Goal: Navigation & Orientation: Find specific page/section

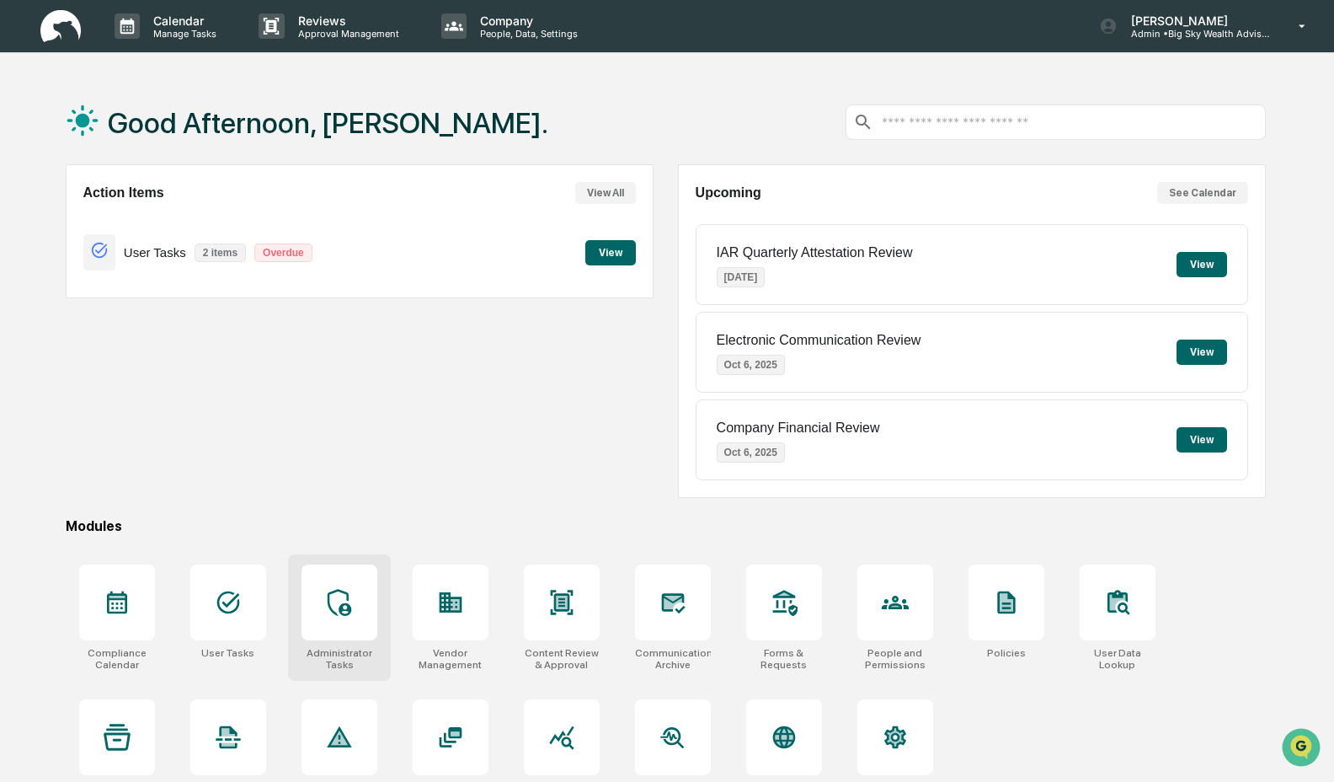
click at [367, 633] on div at bounding box center [340, 602] width 76 height 76
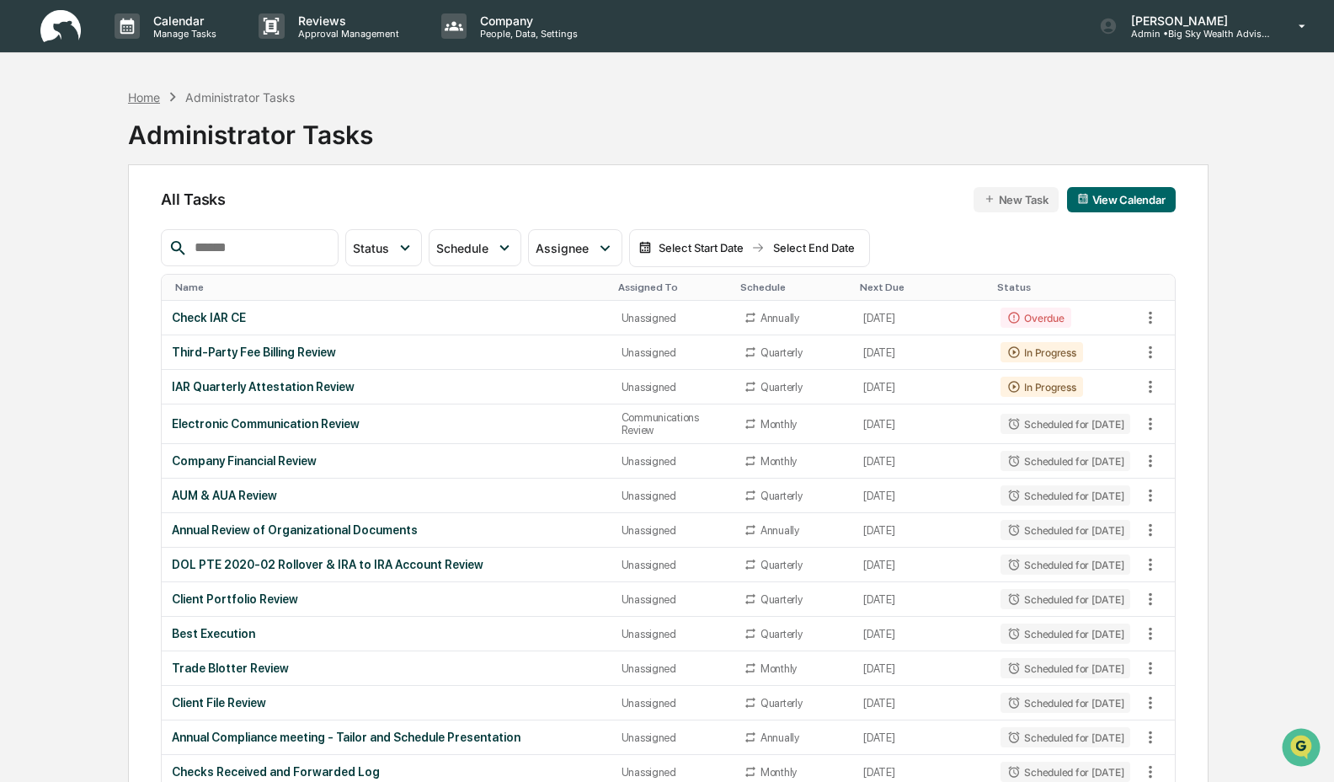
click at [153, 99] on div "Home" at bounding box center [144, 97] width 32 height 14
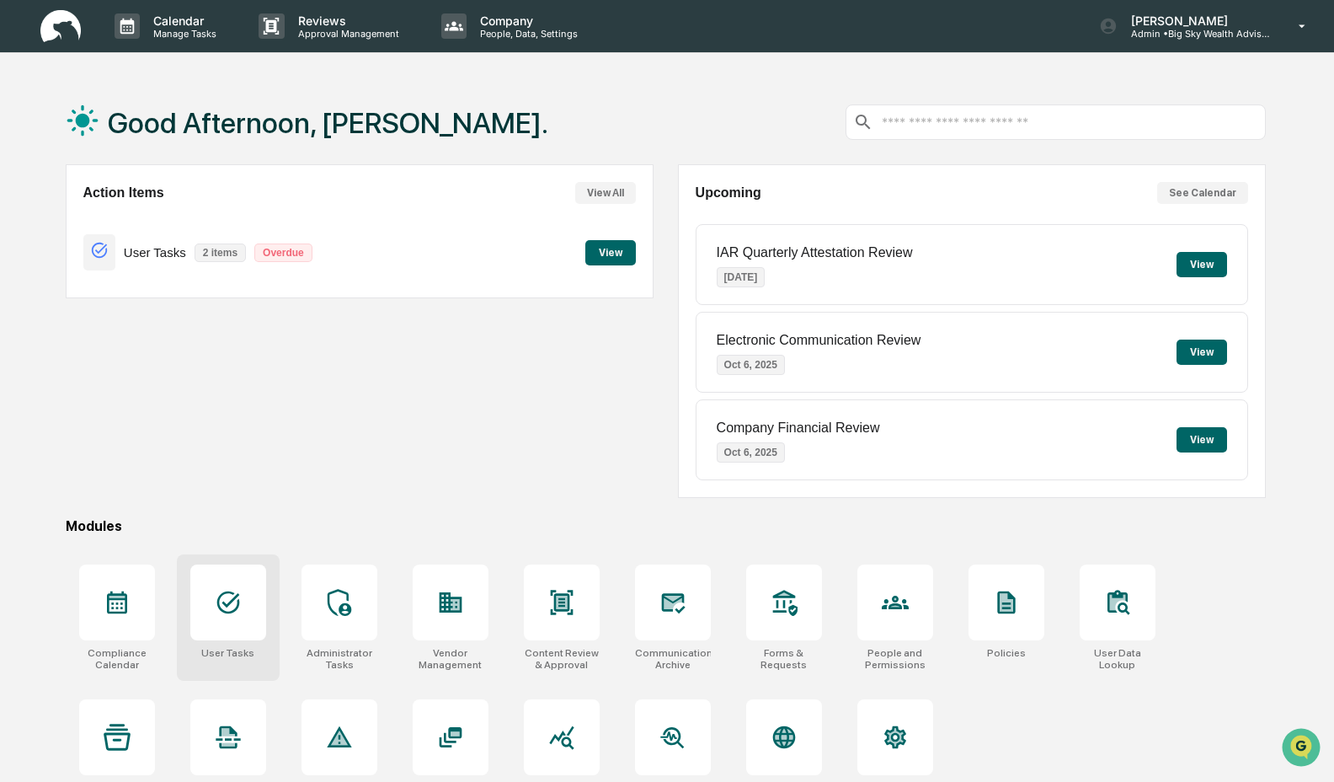
click at [225, 612] on icon at bounding box center [227, 602] width 23 height 23
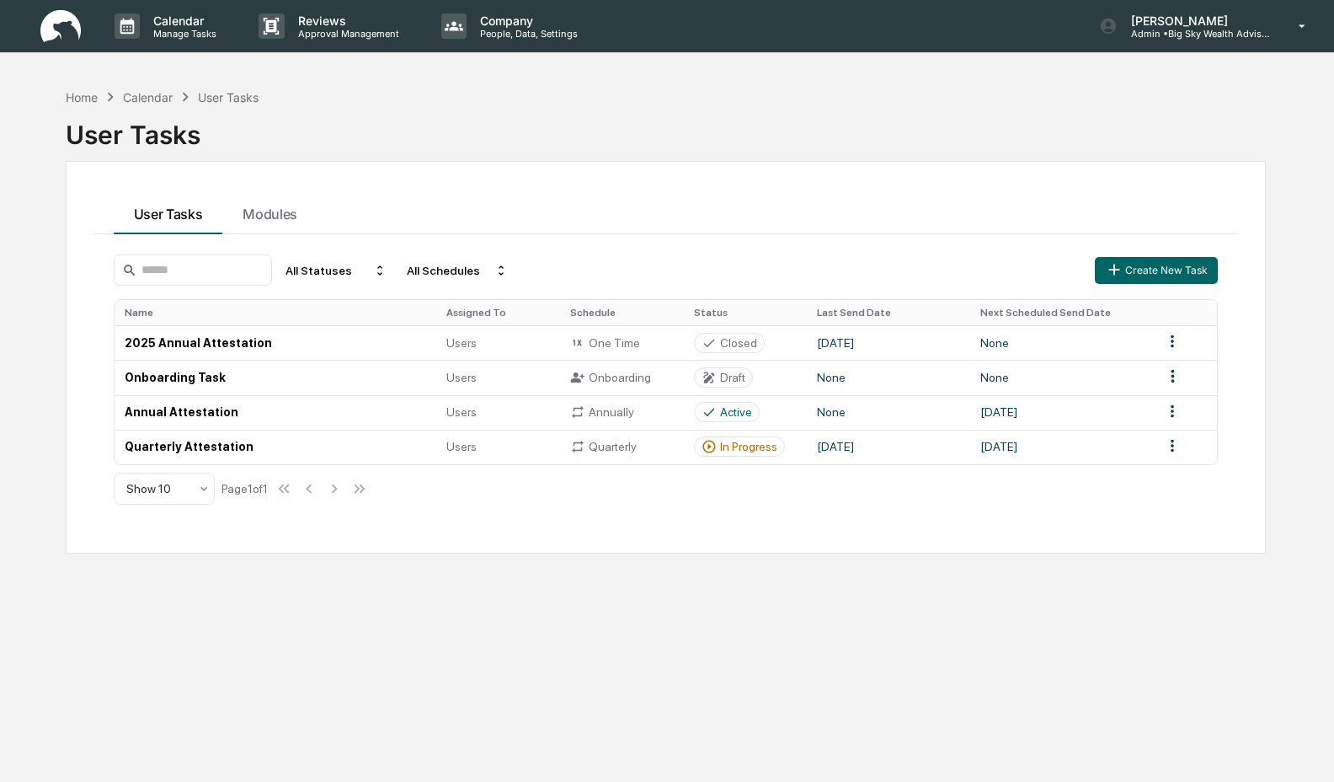
click at [921, 467] on div "All Statuses All Schedules Create New Task Name Assigned To Schedule Status Las…" at bounding box center [666, 379] width 1125 height 271
click at [885, 457] on td "September 1, 2025" at bounding box center [888, 447] width 163 height 35
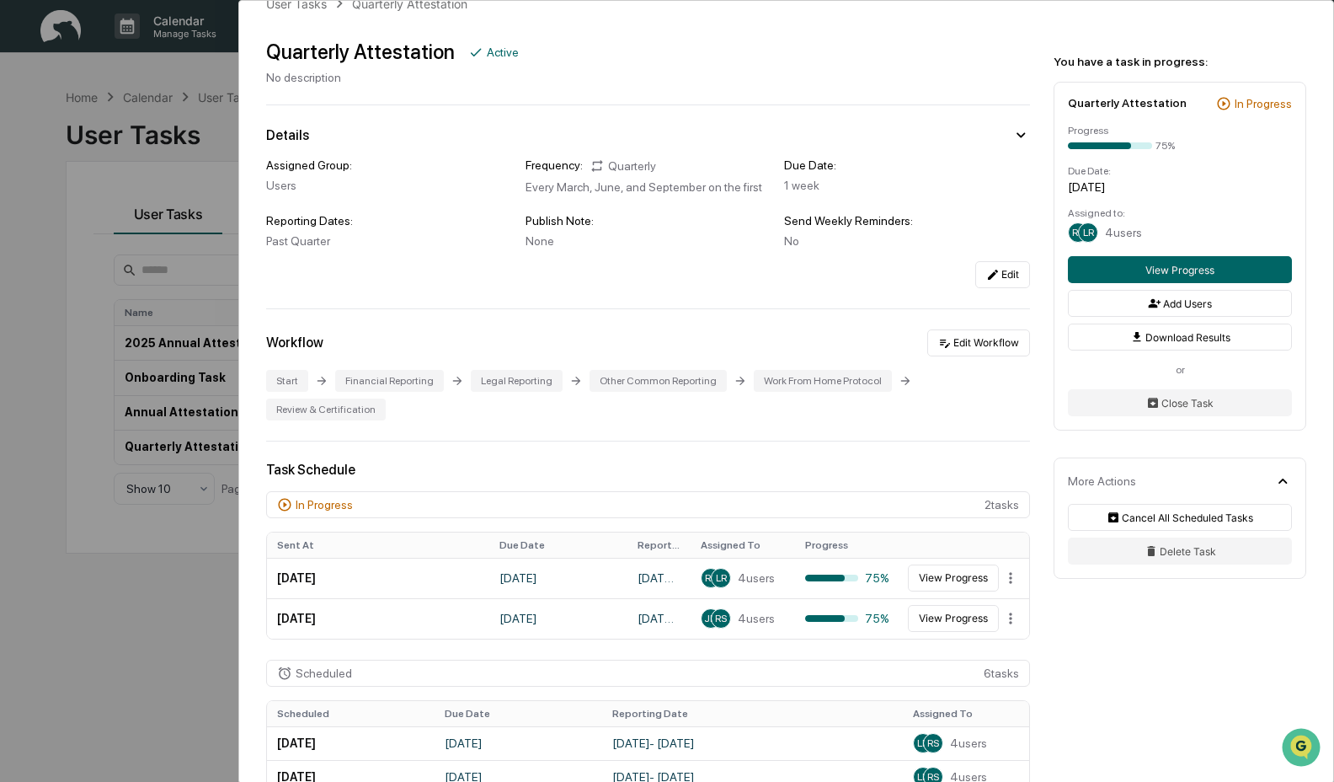
scroll to position [66, 0]
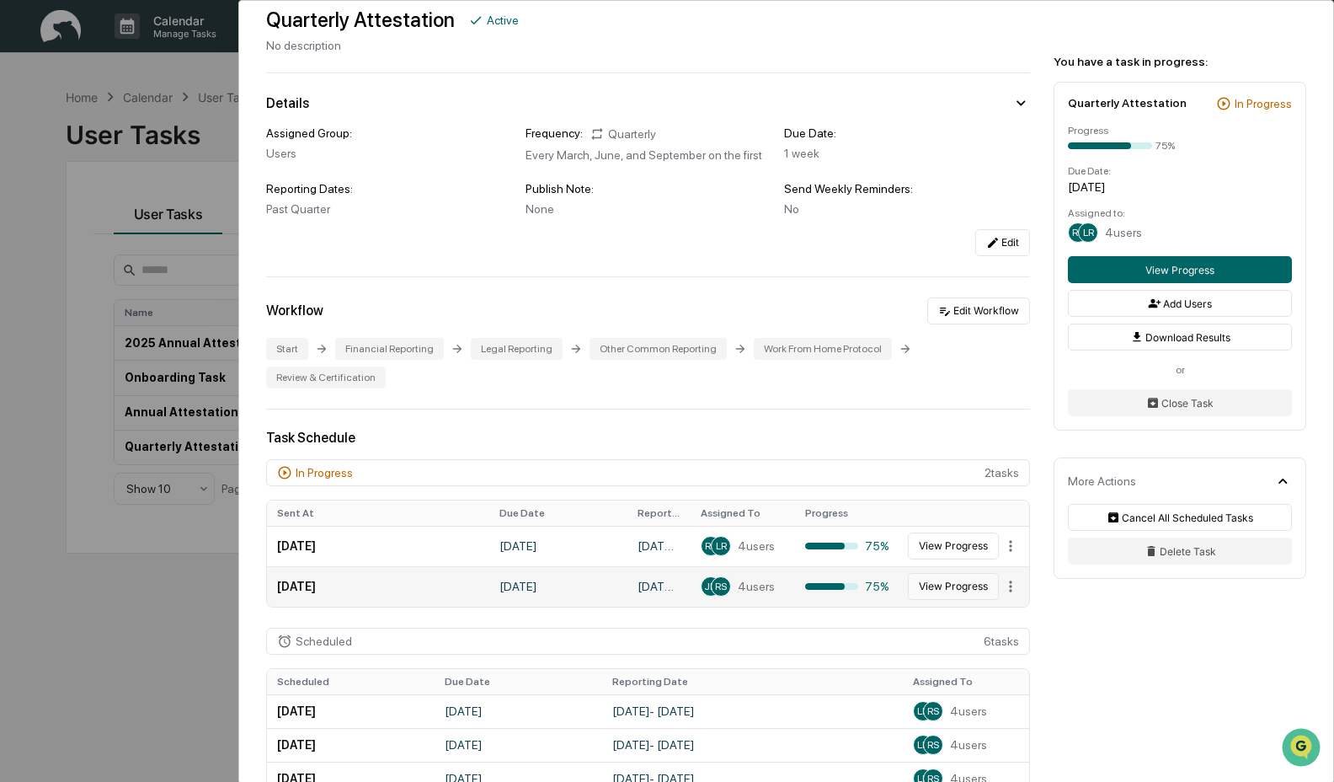
click at [913, 600] on button "View Progress" at bounding box center [953, 586] width 91 height 27
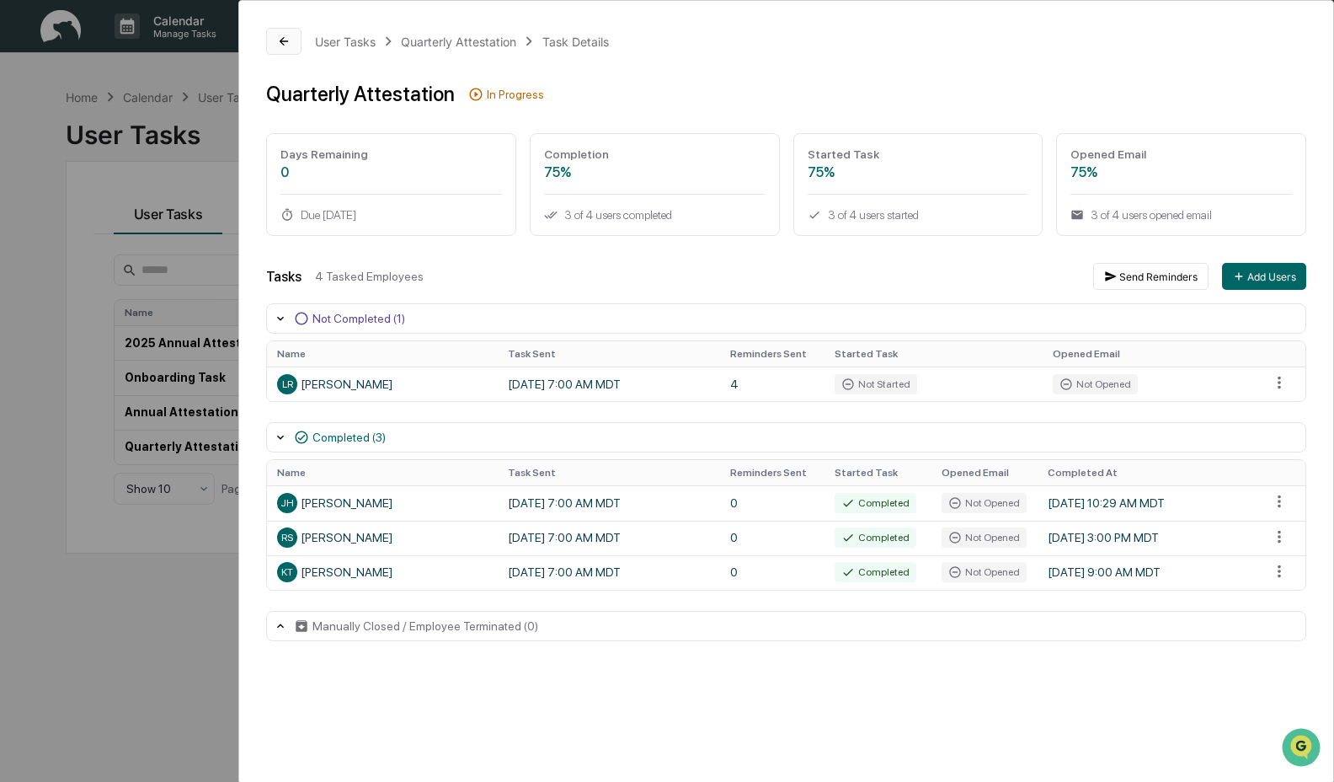
click at [282, 42] on icon at bounding box center [283, 41] width 13 height 13
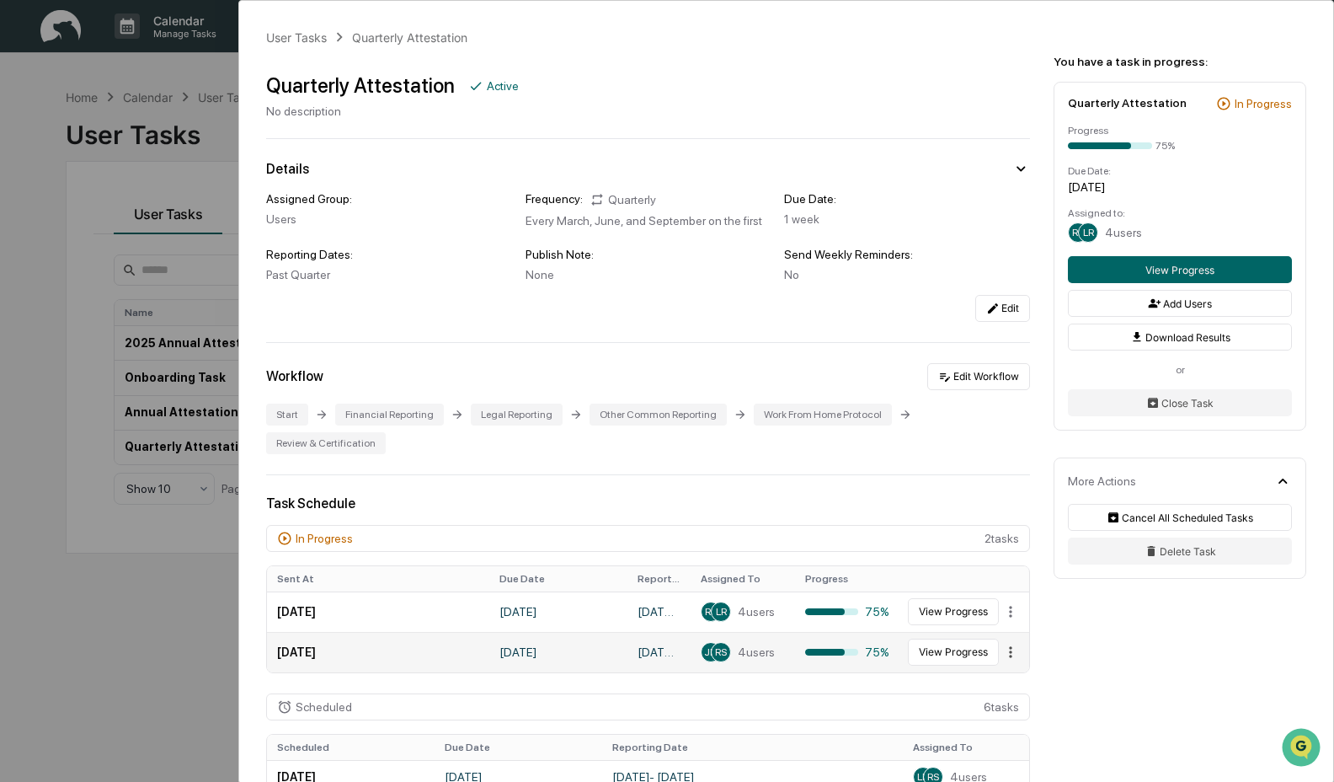
click at [1010, 675] on html "Calendar Manage Tasks Reviews Approval Management Company People, Data, Setting…" at bounding box center [667, 391] width 1334 height 782
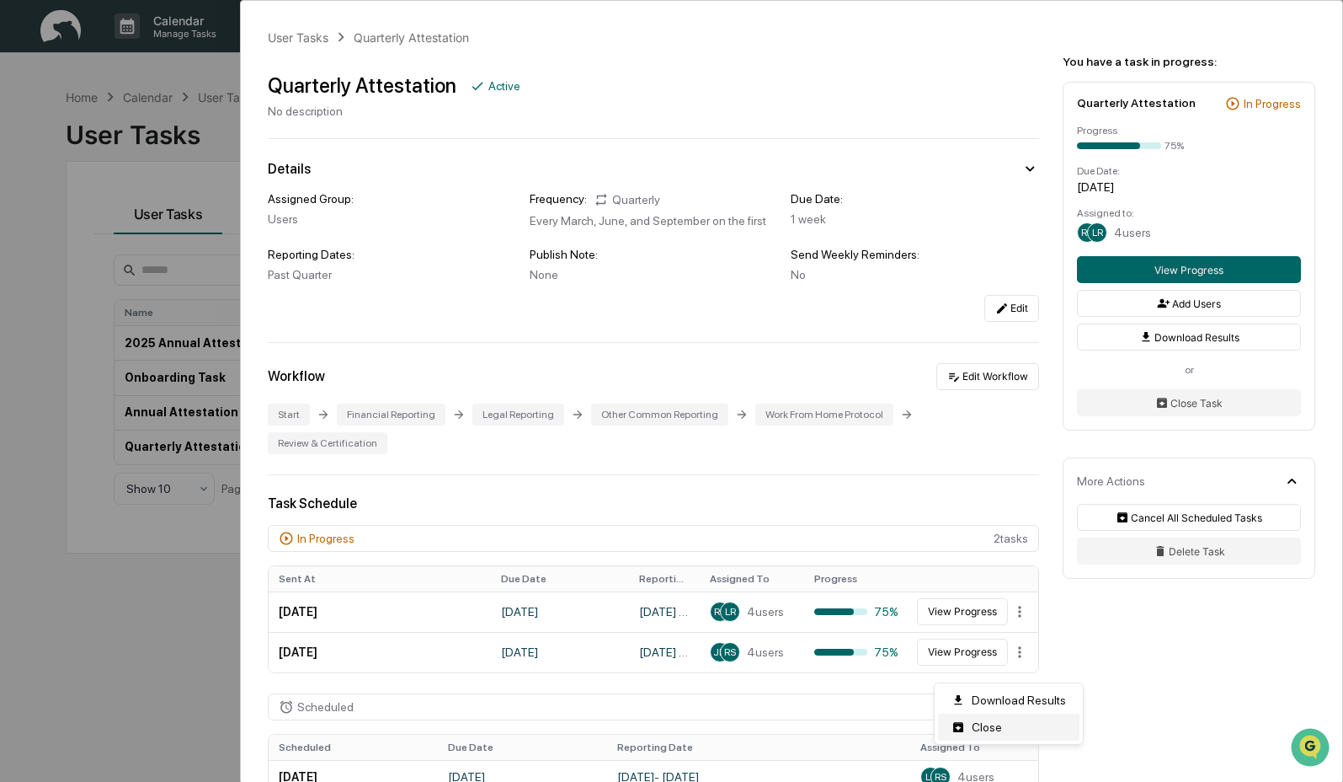
click at [1018, 725] on div "Close" at bounding box center [1009, 726] width 142 height 27
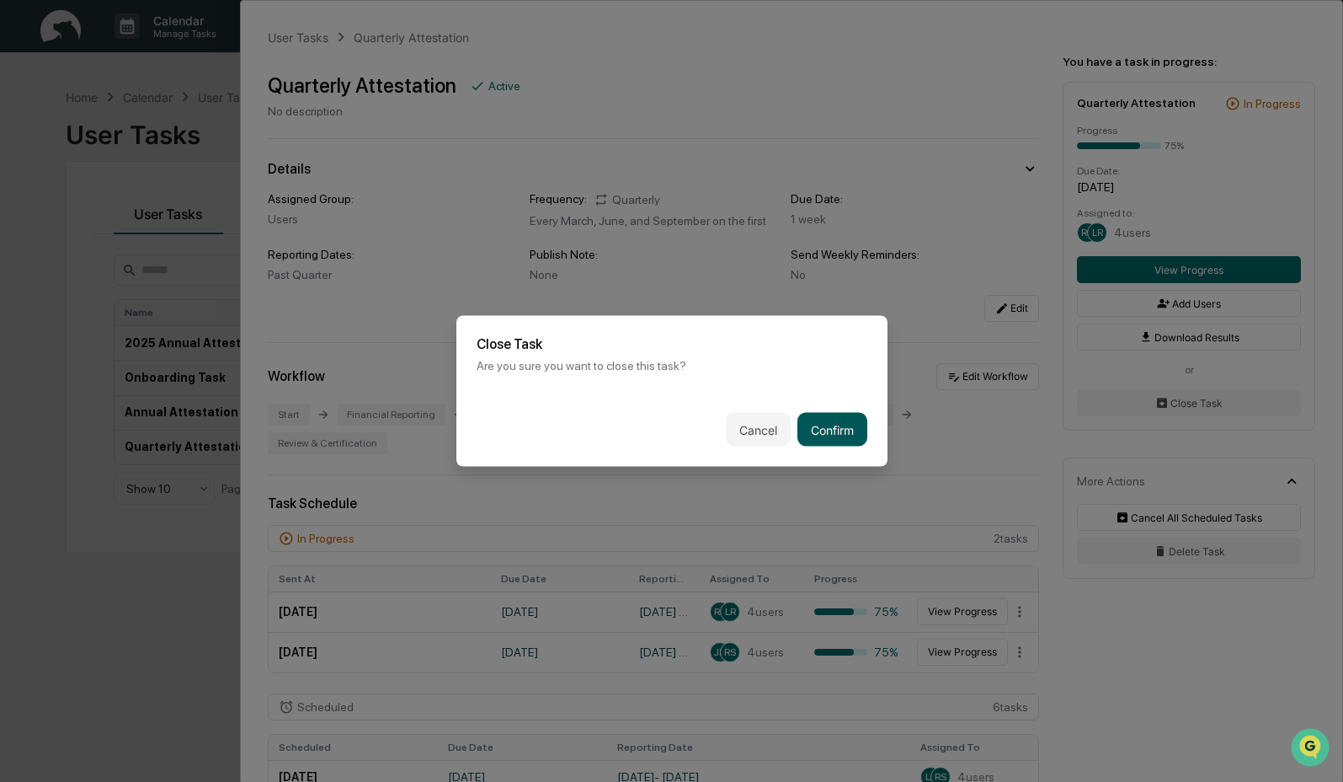
click at [836, 430] on button "Confirm" at bounding box center [833, 430] width 70 height 34
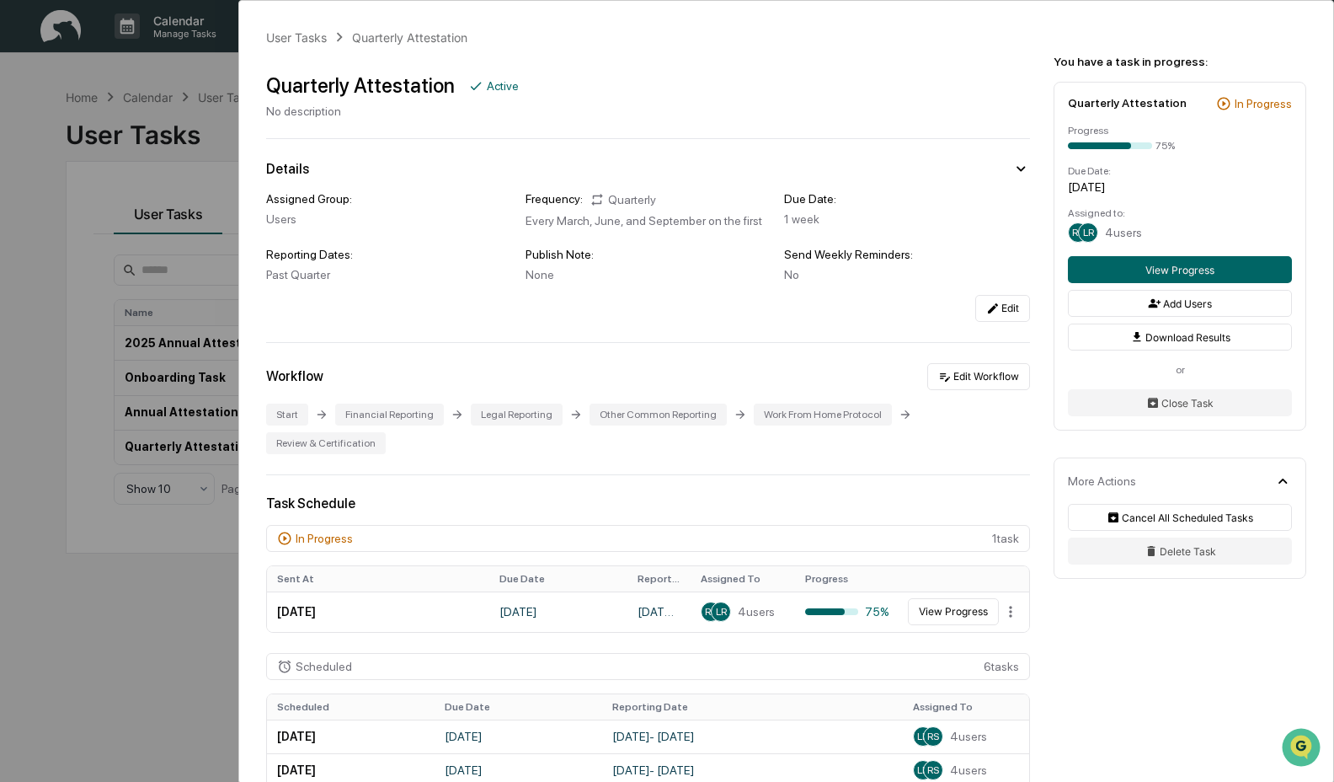
scroll to position [342, 0]
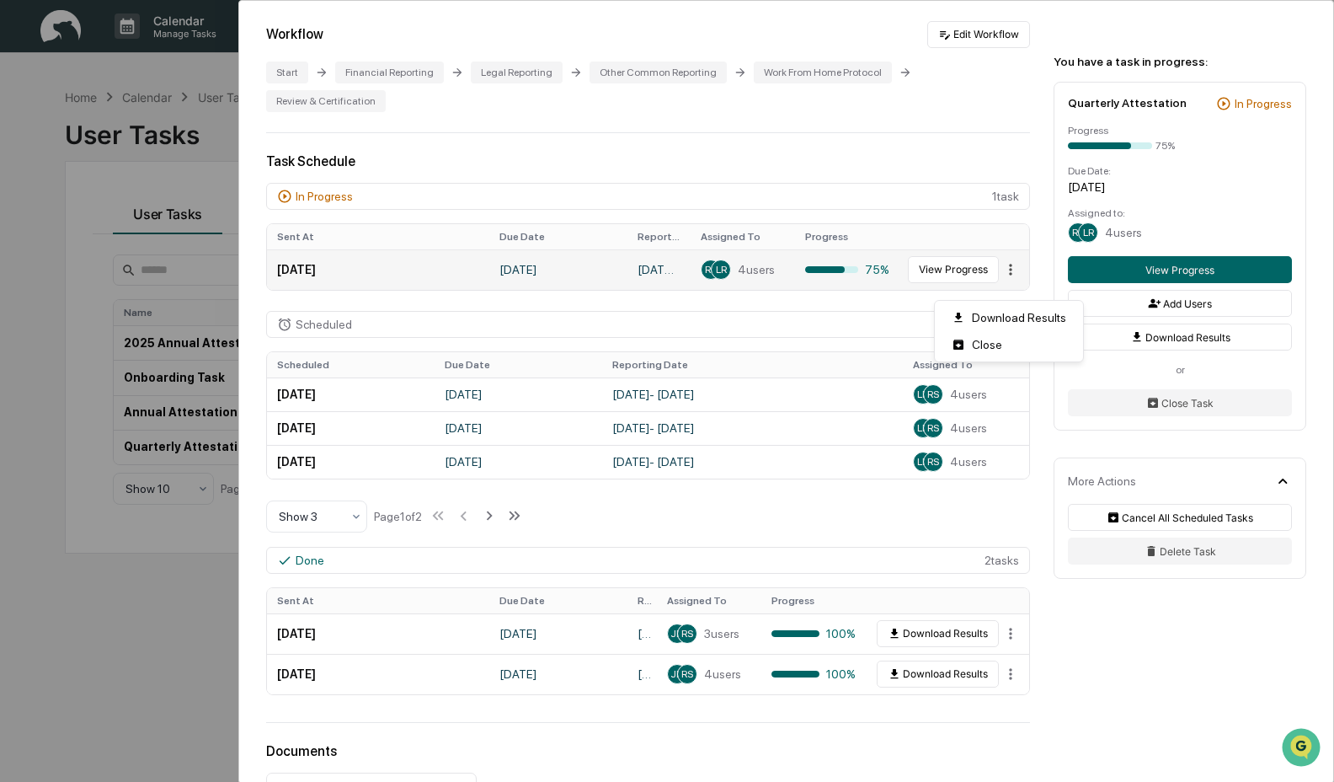
click at [1002, 287] on html "Calendar Manage Tasks Reviews Approval Management Company People, Data, Setting…" at bounding box center [667, 391] width 1334 height 782
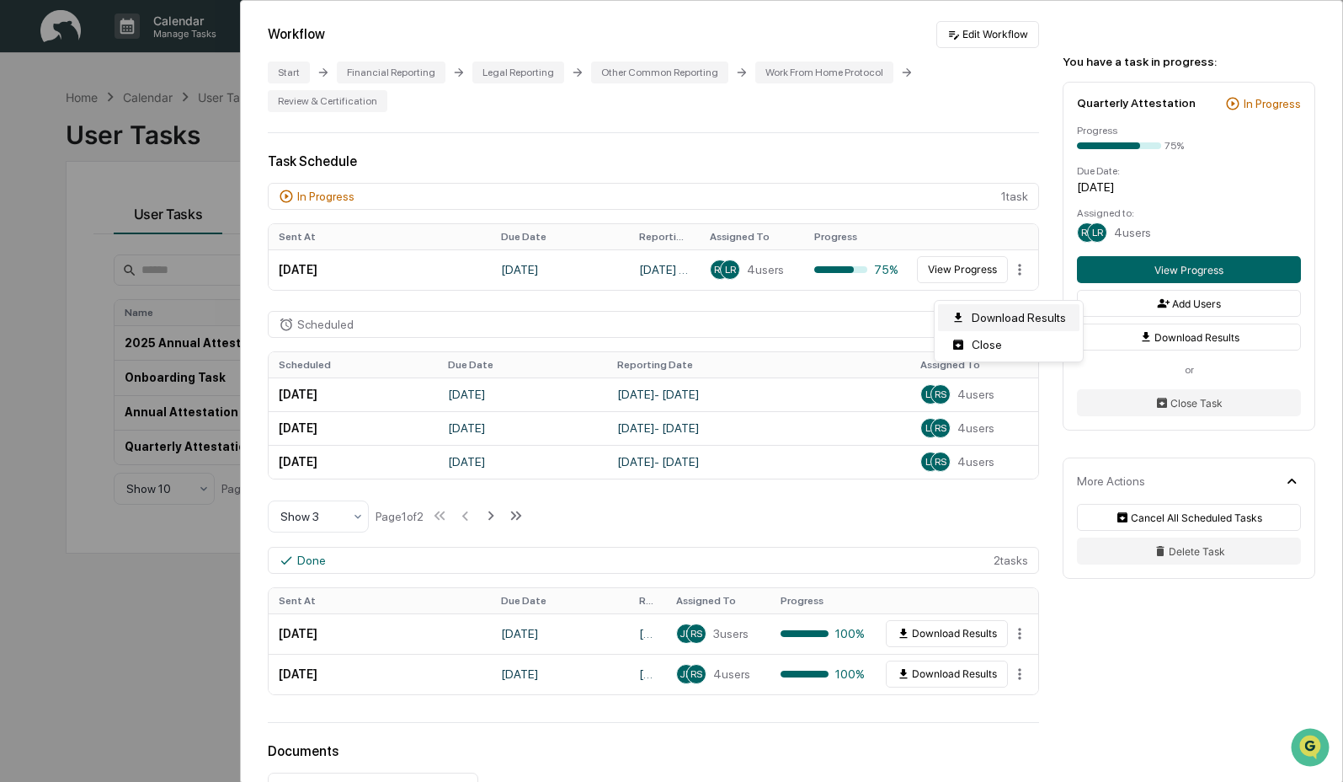
click at [997, 318] on div "Download Results" at bounding box center [1009, 317] width 142 height 27
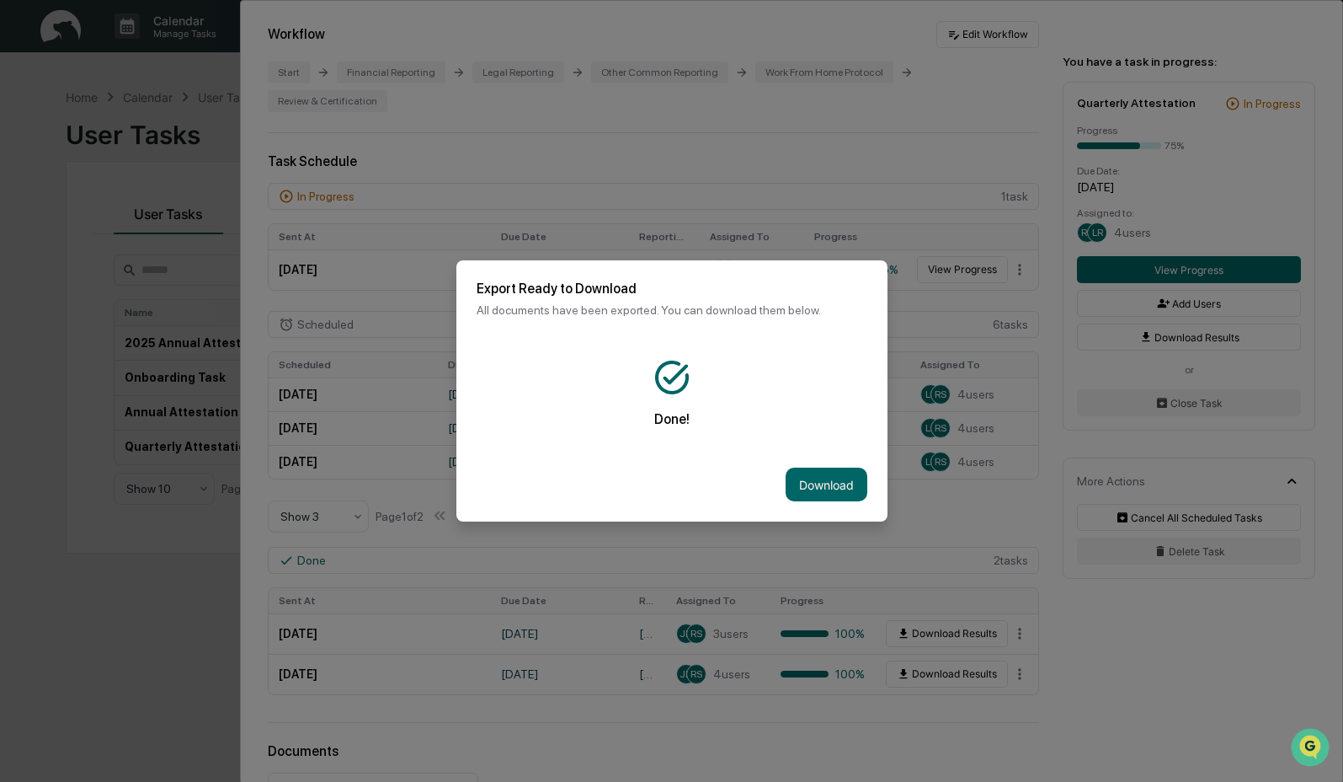
click at [566, 345] on div "Done!" at bounding box center [672, 392] width 431 height 110
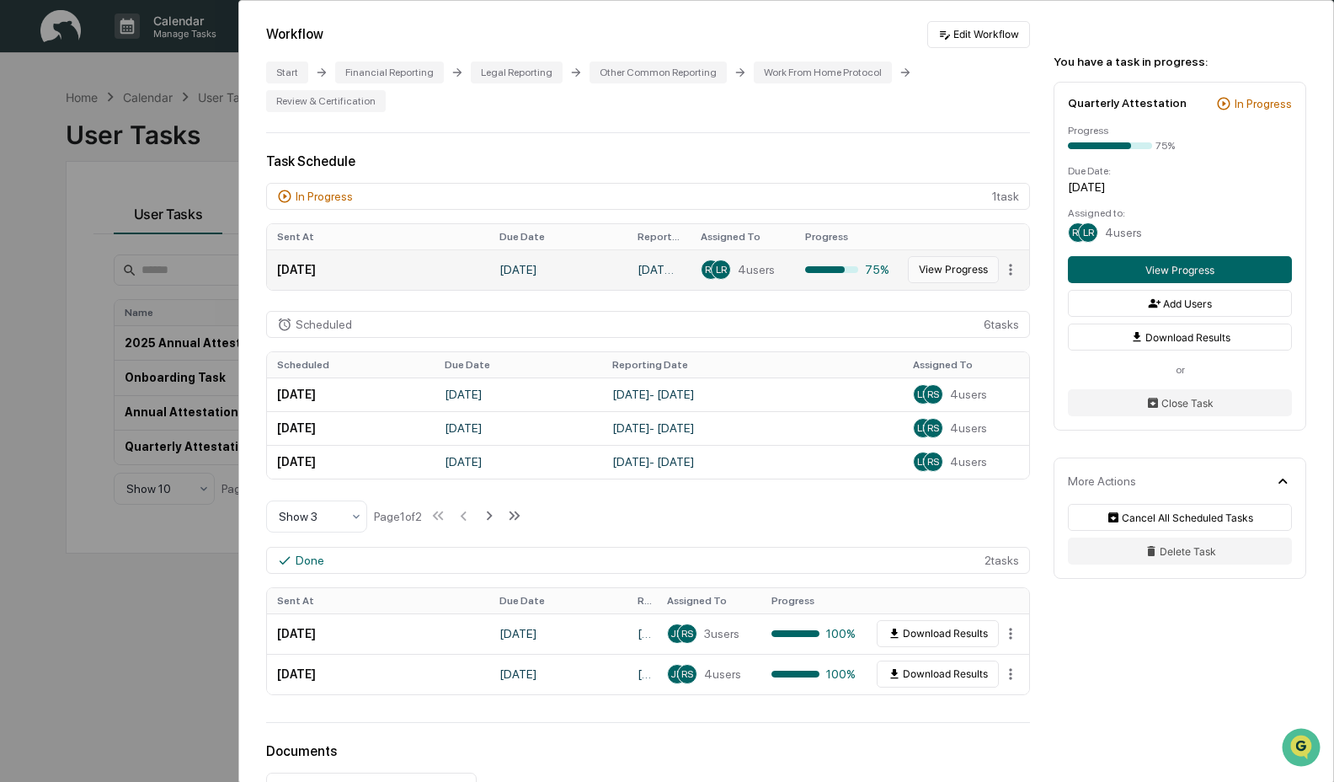
click at [934, 283] on button "View Progress" at bounding box center [953, 269] width 91 height 27
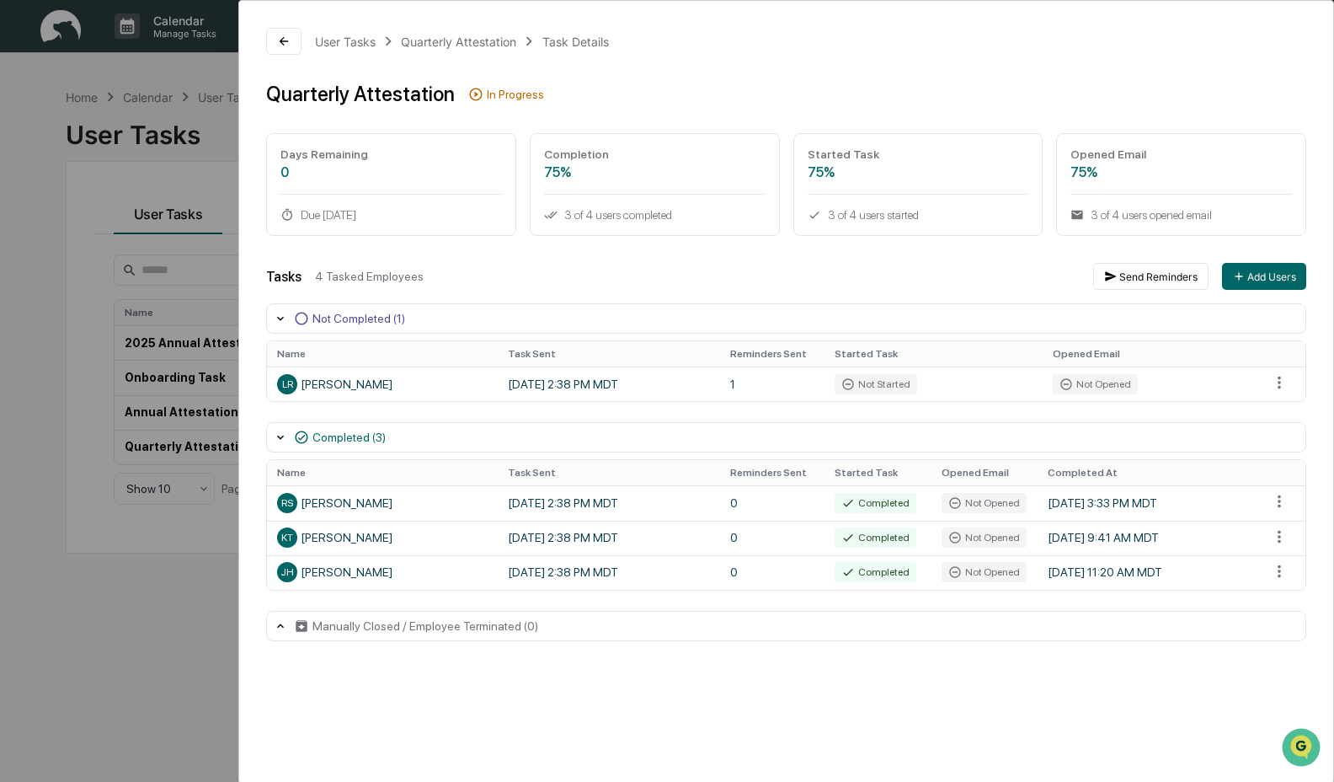
click at [171, 136] on div "User Tasks Quarterly Attestation Task Details Quarterly Attestation In Progress…" at bounding box center [667, 391] width 1334 height 782
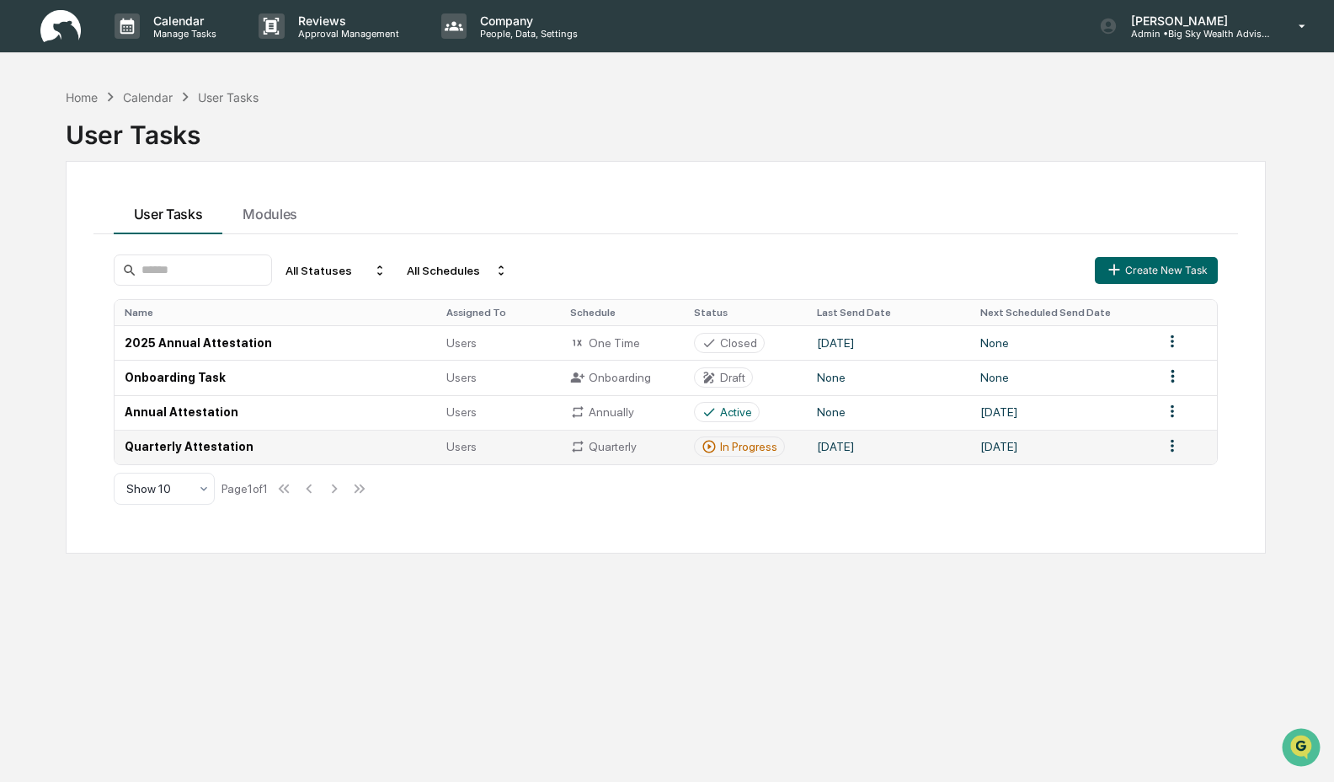
click at [415, 448] on td "Quarterly Attestation" at bounding box center [276, 447] width 323 height 35
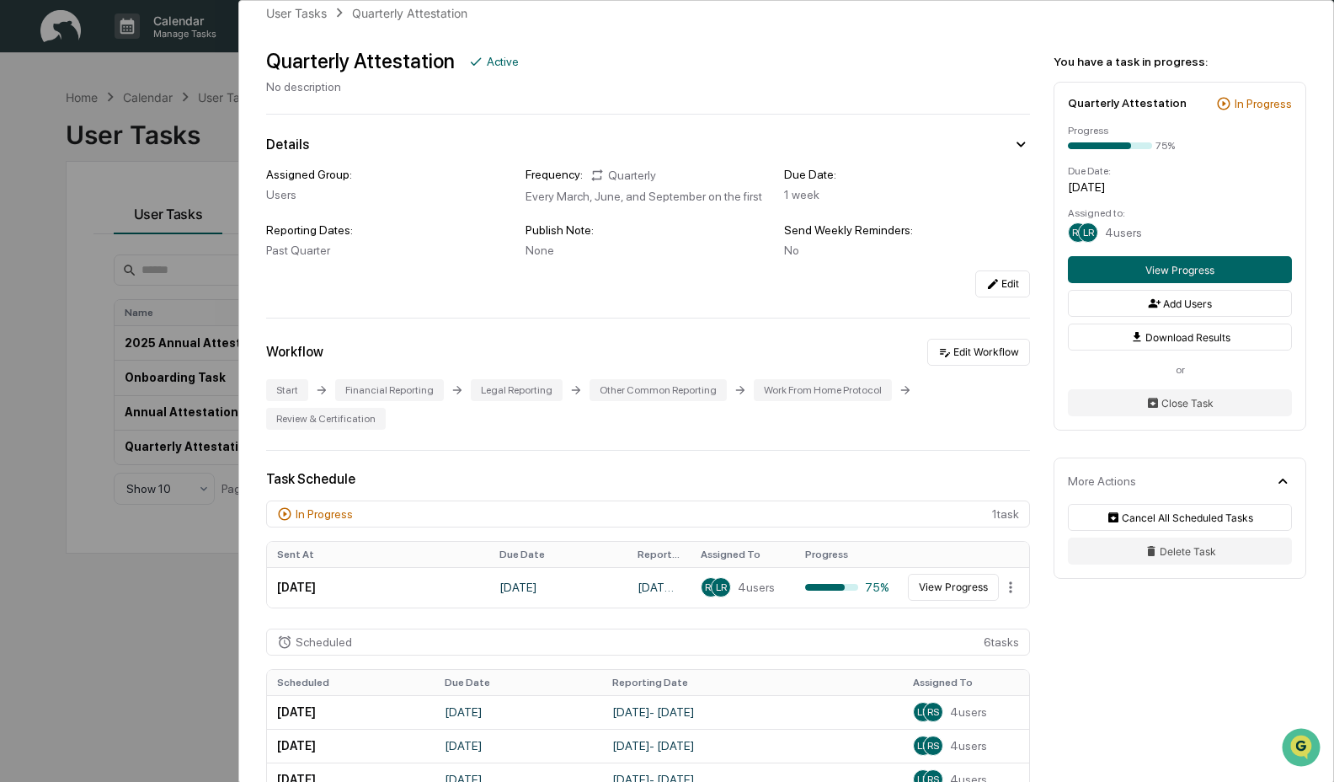
scroll to position [27, 0]
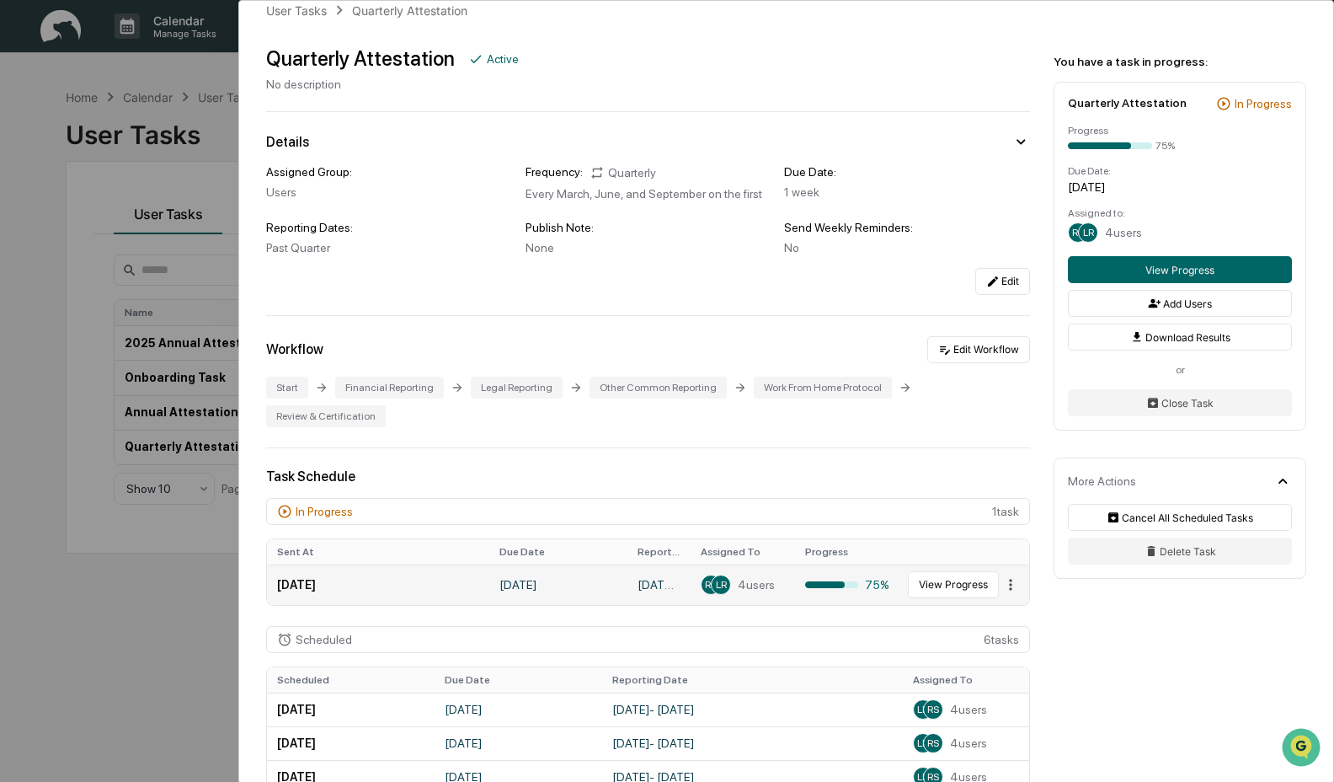
click at [998, 611] on html "Calendar Manage Tasks Reviews Approval Management Company People, Data, Setting…" at bounding box center [667, 391] width 1334 height 782
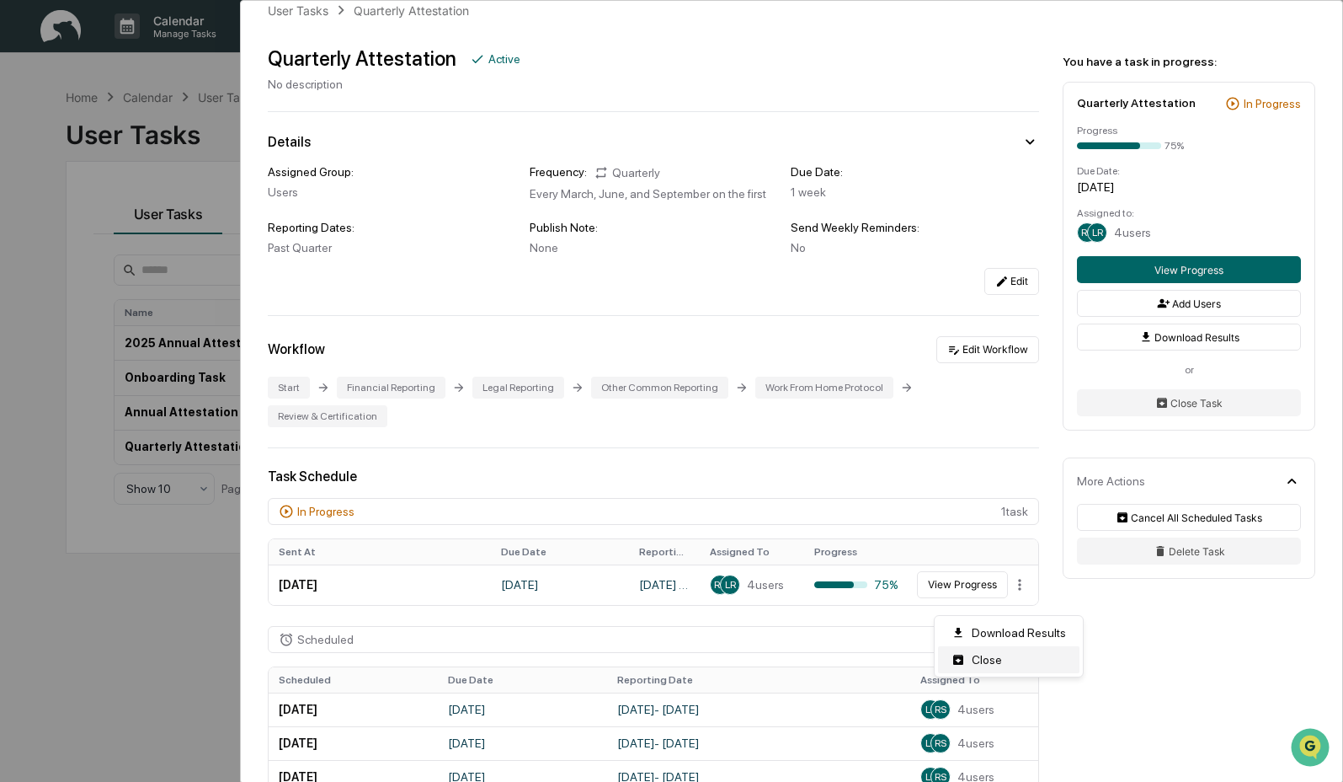
click at [998, 660] on div "Close" at bounding box center [1009, 659] width 142 height 27
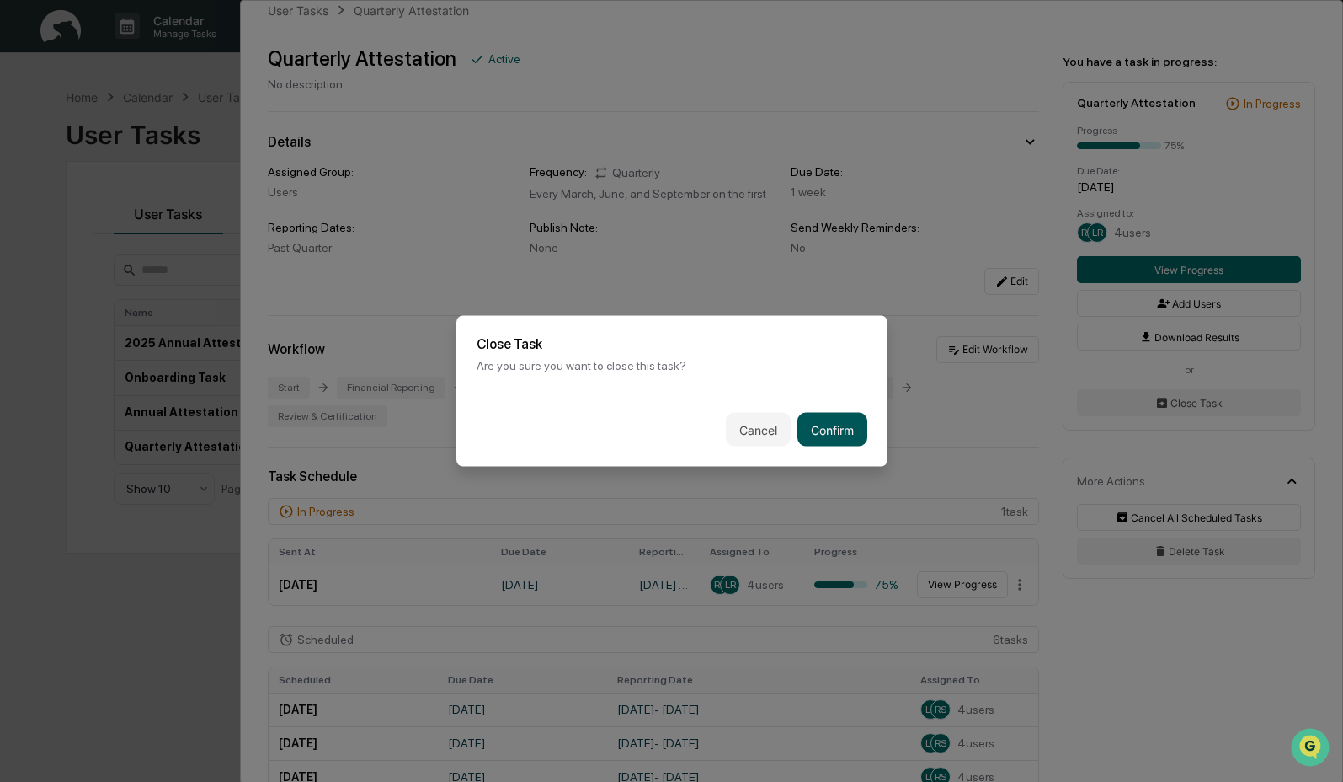
click at [840, 425] on button "Confirm" at bounding box center [833, 430] width 70 height 34
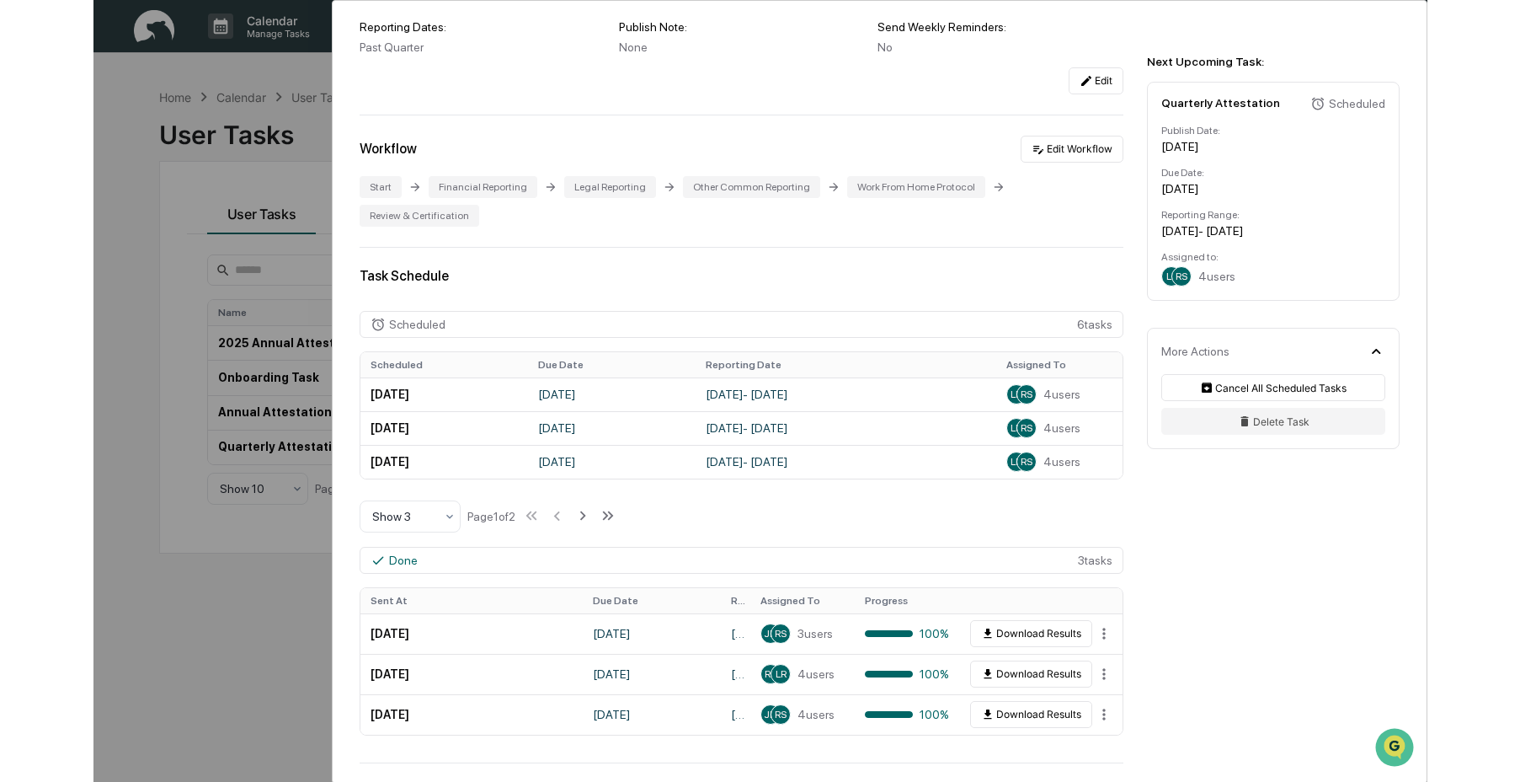
scroll to position [226, 0]
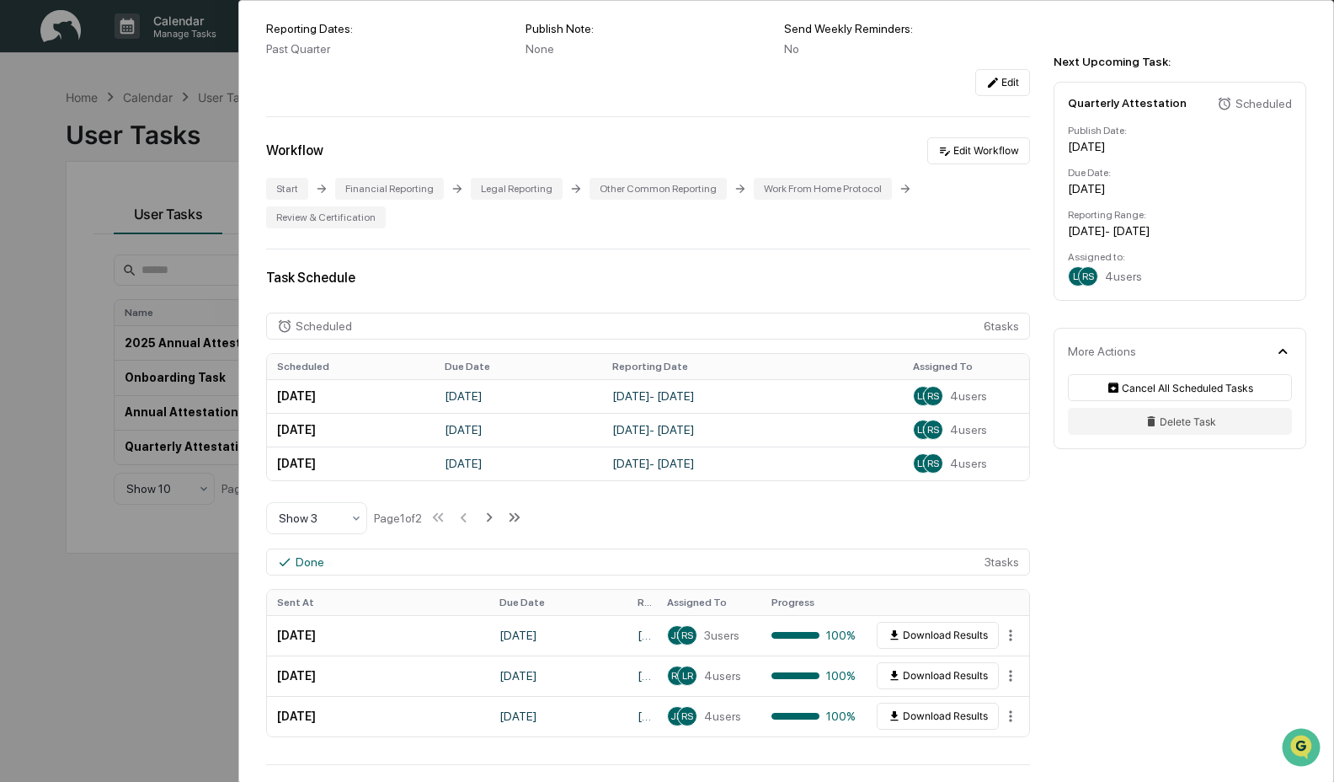
click at [109, 618] on div "User Tasks Quarterly Attestation Quarterly Attestation Active No description De…" at bounding box center [667, 391] width 1334 height 782
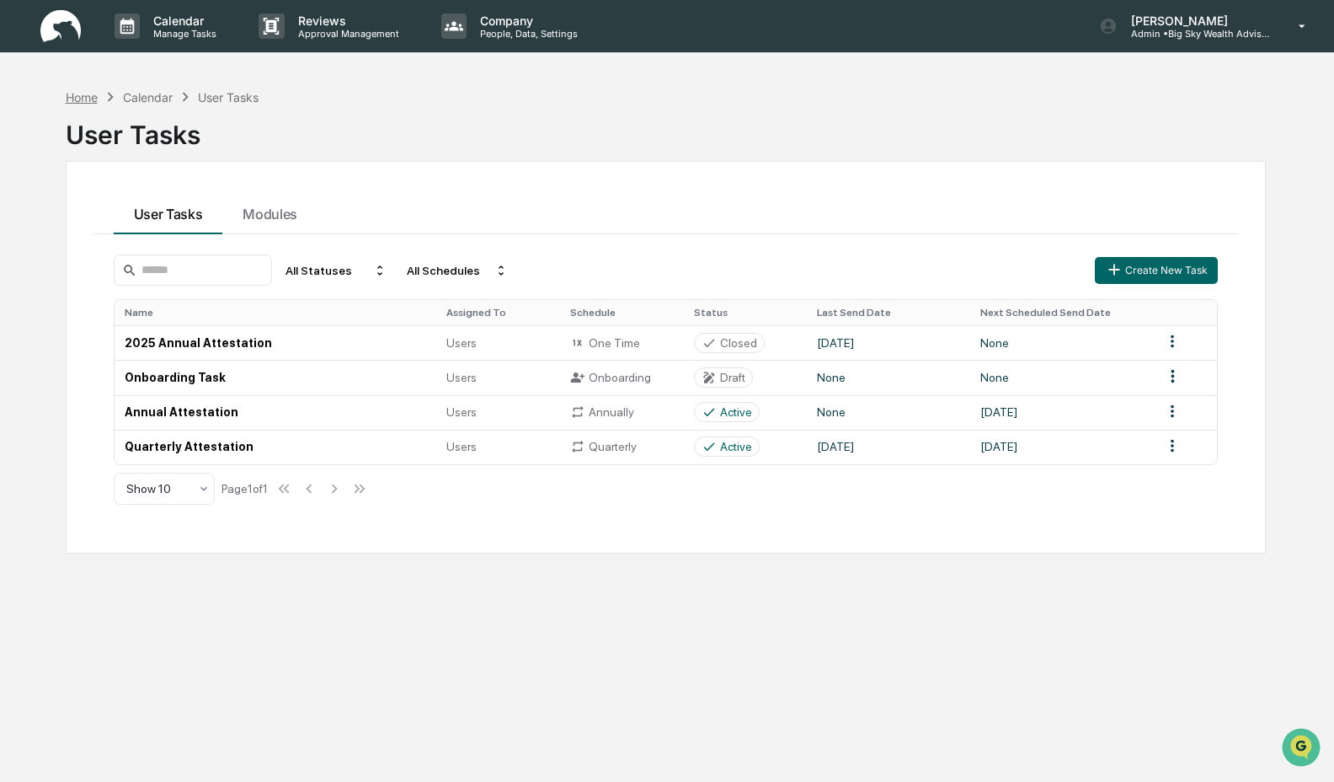
click at [83, 95] on div "Home" at bounding box center [82, 97] width 32 height 14
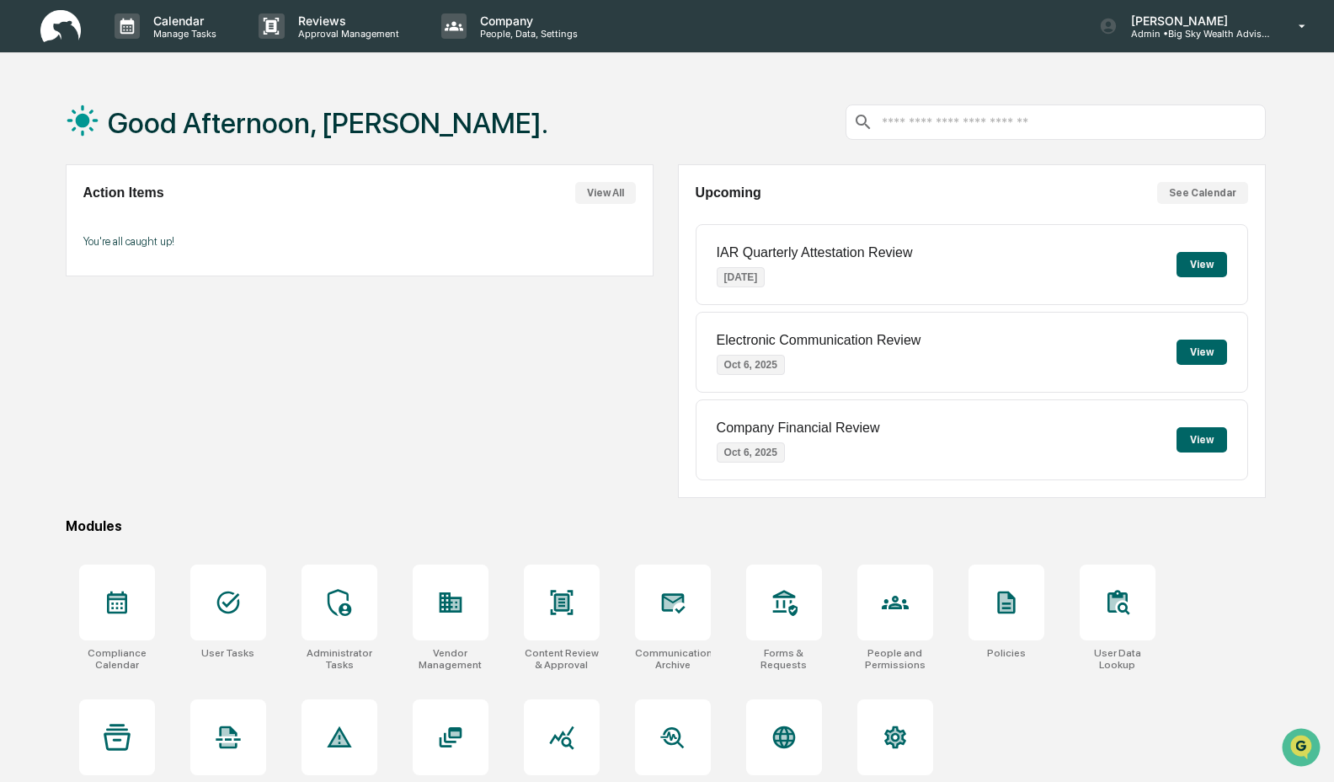
drag, startPoint x: 1242, startPoint y: 523, endPoint x: 1286, endPoint y: 507, distance: 46.6
click at [1242, 521] on div "Modules" at bounding box center [666, 526] width 1201 height 16
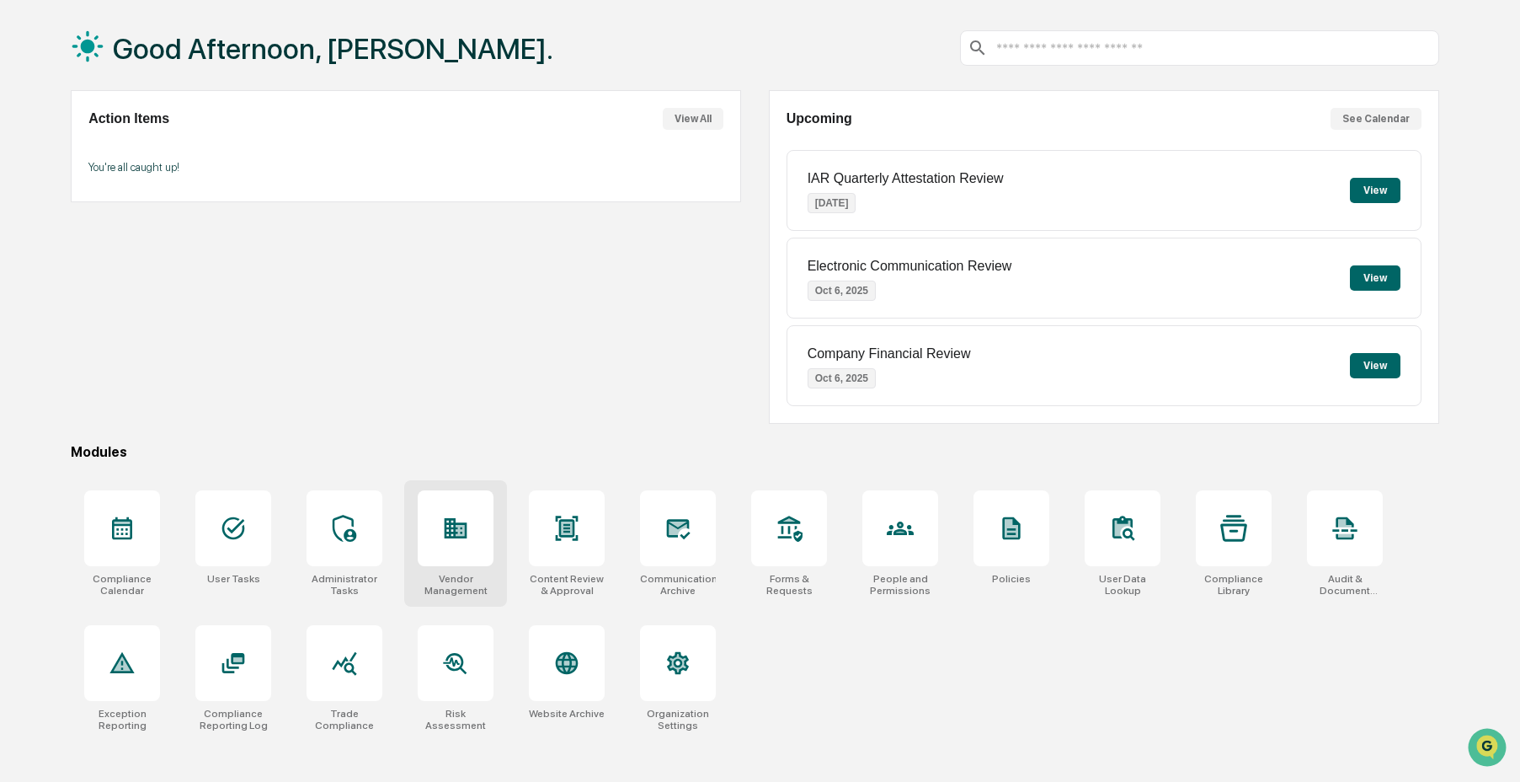
scroll to position [80, 0]
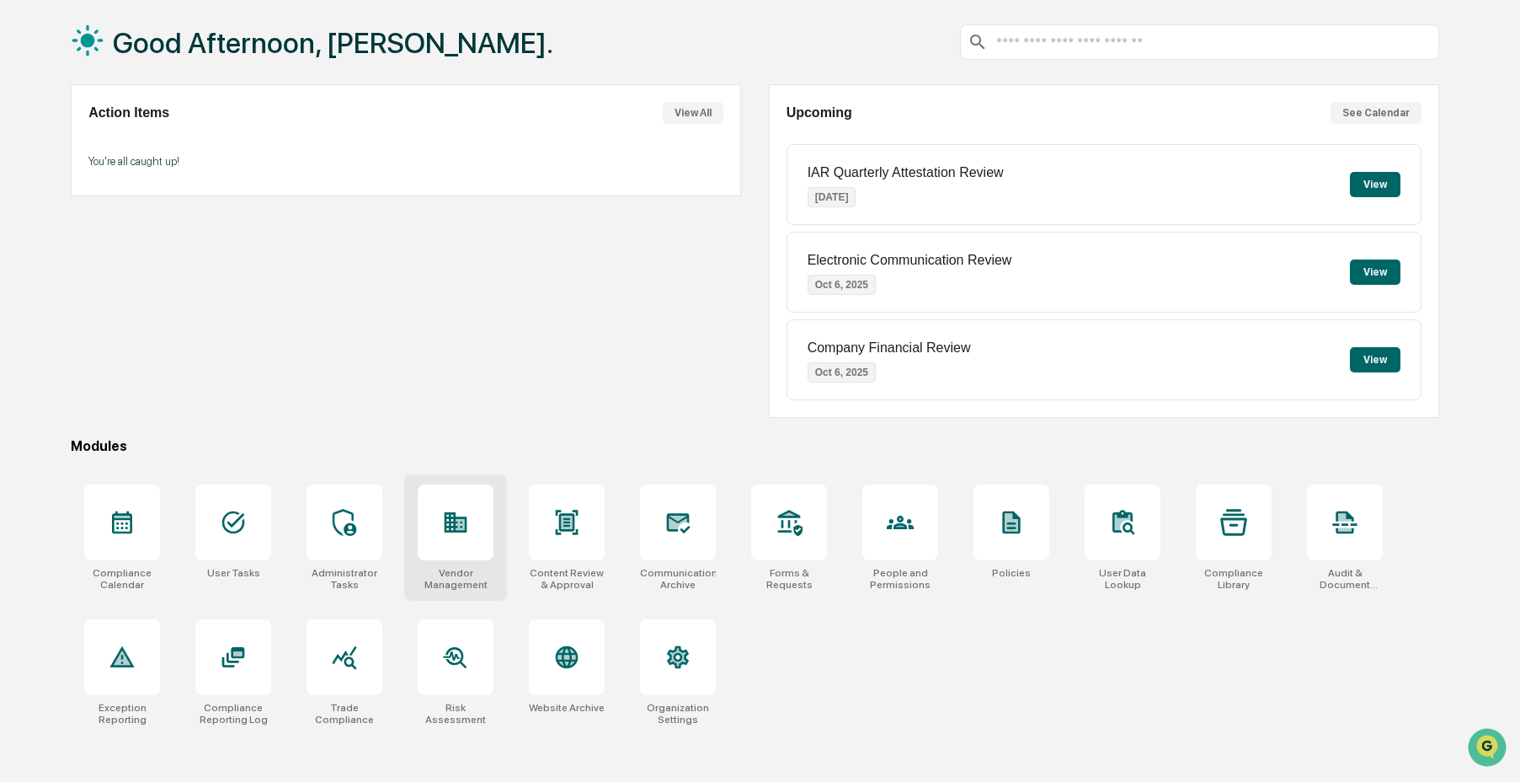
click at [422, 520] on div at bounding box center [456, 522] width 76 height 76
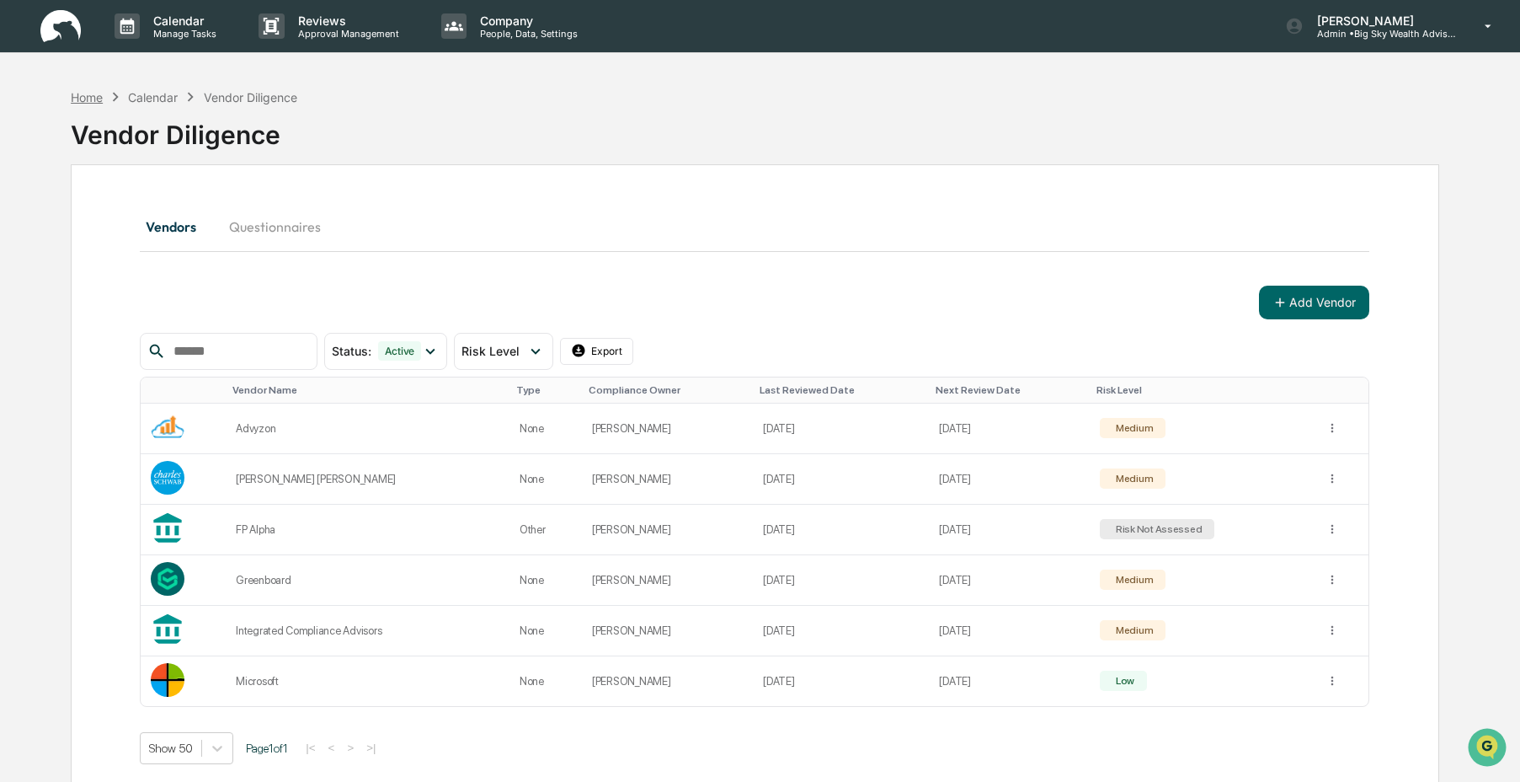
click at [82, 96] on div "Home" at bounding box center [87, 97] width 32 height 14
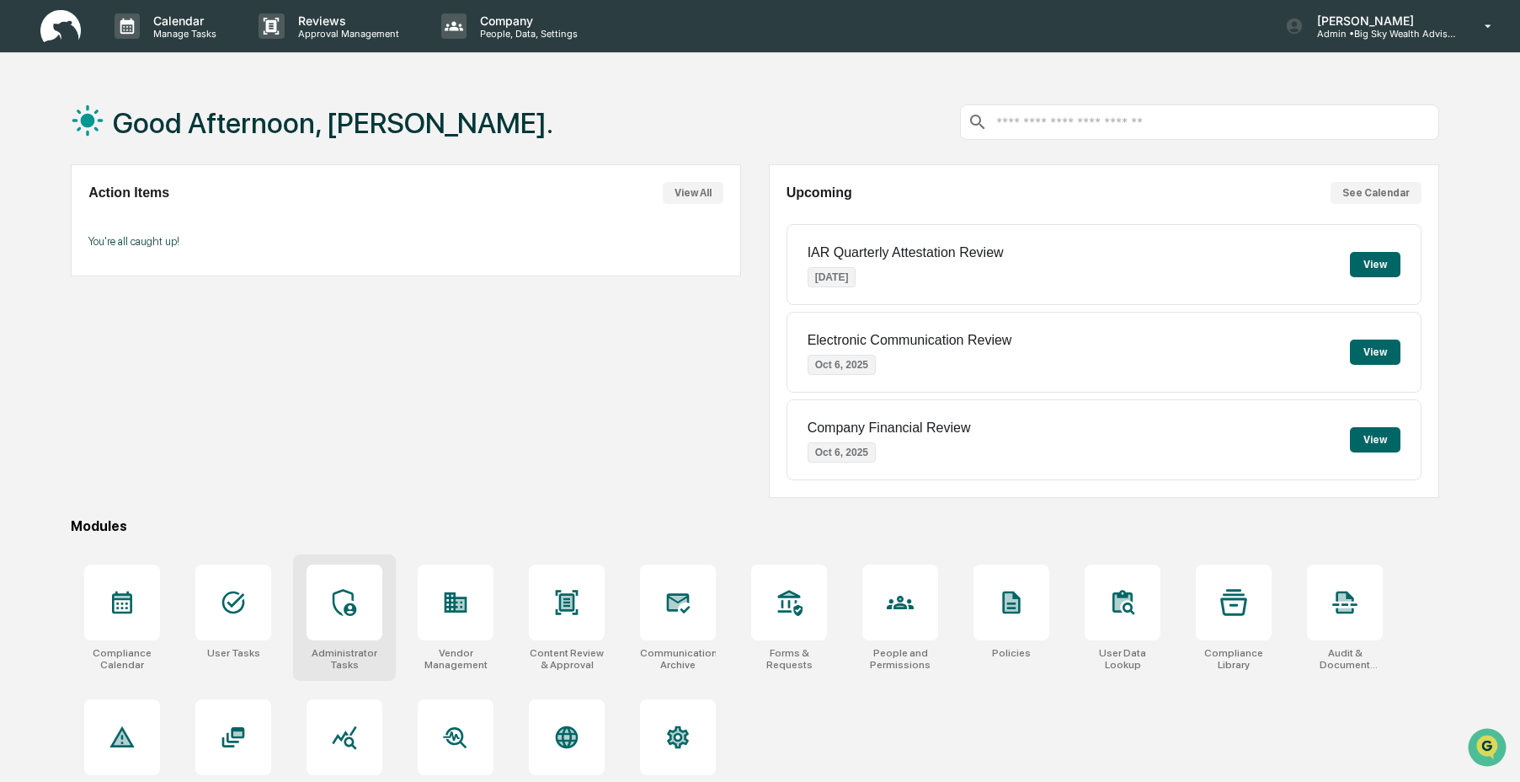
click at [307, 628] on div at bounding box center [345, 602] width 76 height 76
